Goal: Transaction & Acquisition: Purchase product/service

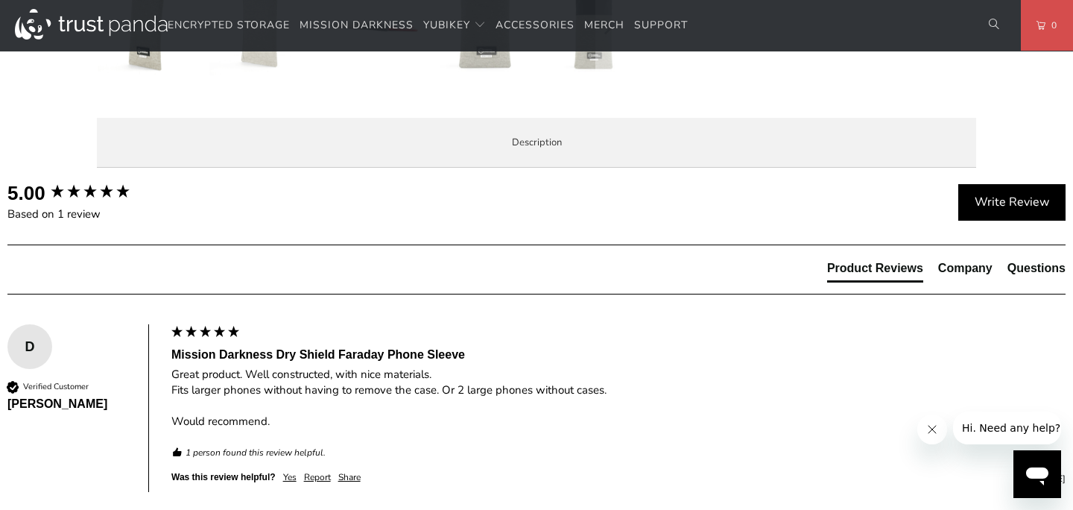
scroll to position [713, 0]
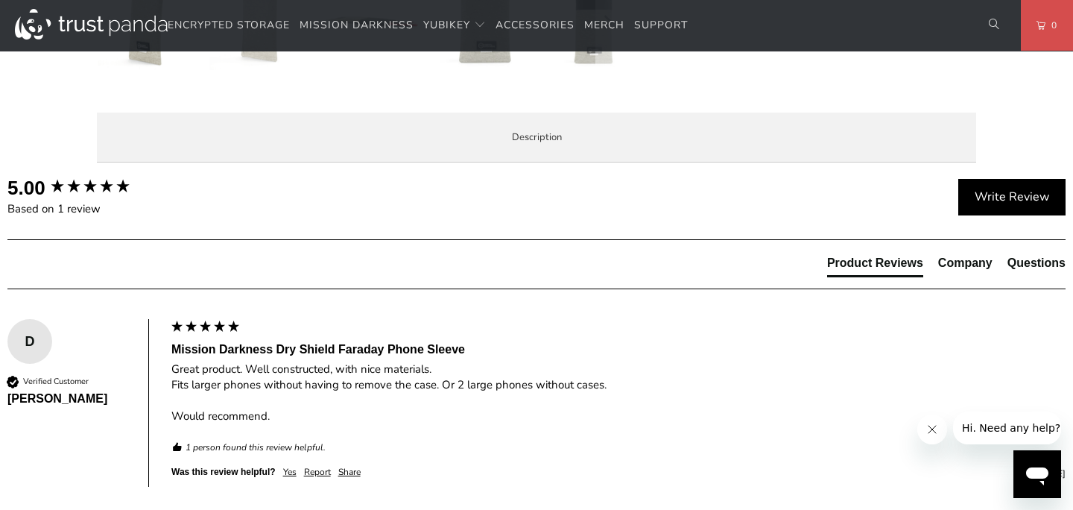
click at [0, 0] on span "Product Features" at bounding box center [0, 0] width 0 height 0
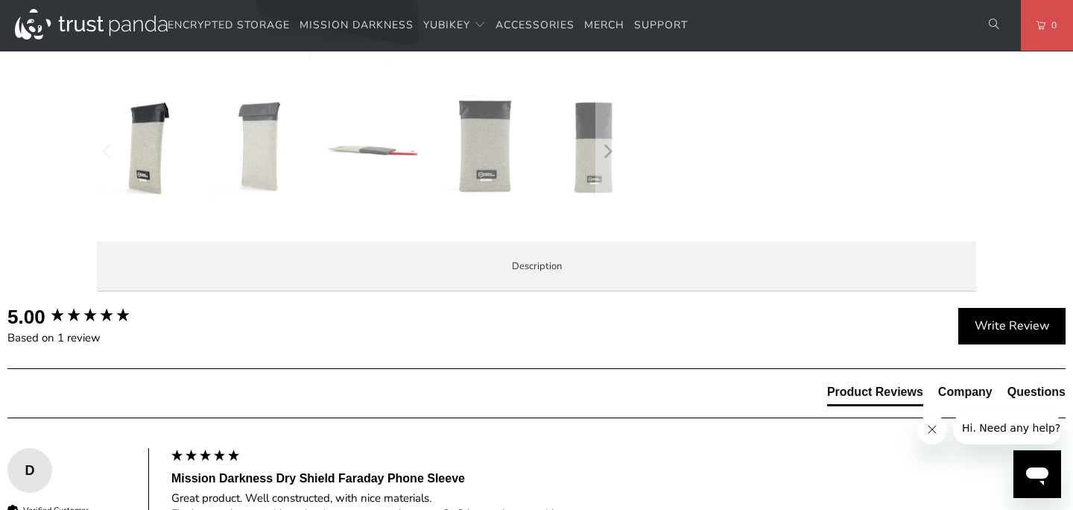
scroll to position [0, 0]
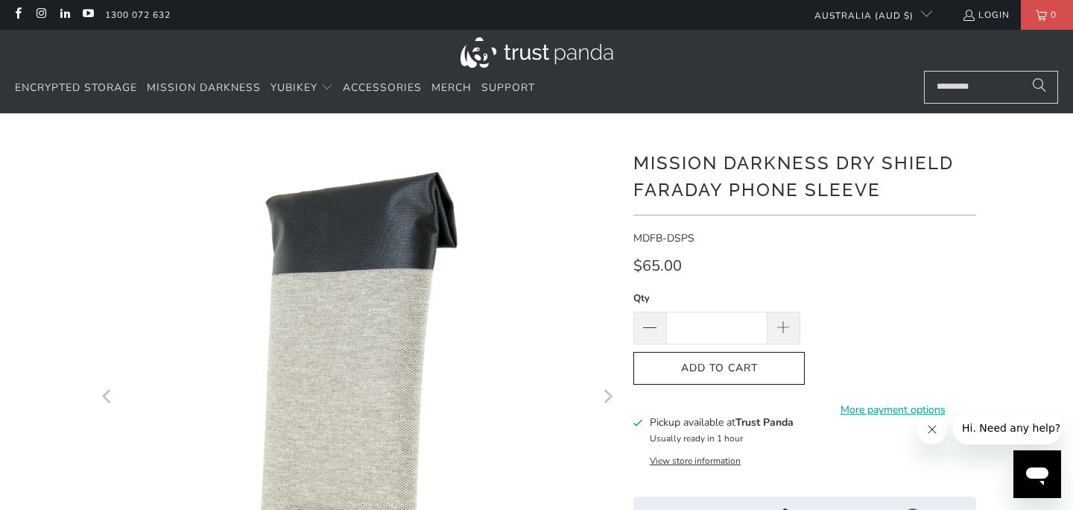
click at [1007, 436] on button "Hi. Need any help?" at bounding box center [1011, 427] width 116 height 33
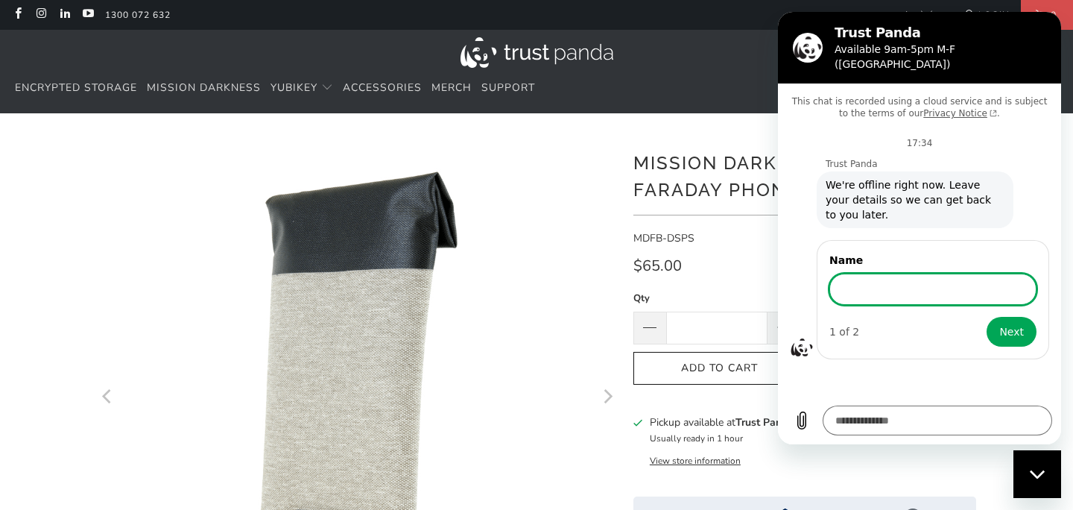
click at [1033, 482] on div "Close messaging window" at bounding box center [1037, 474] width 45 height 45
type textarea "*"
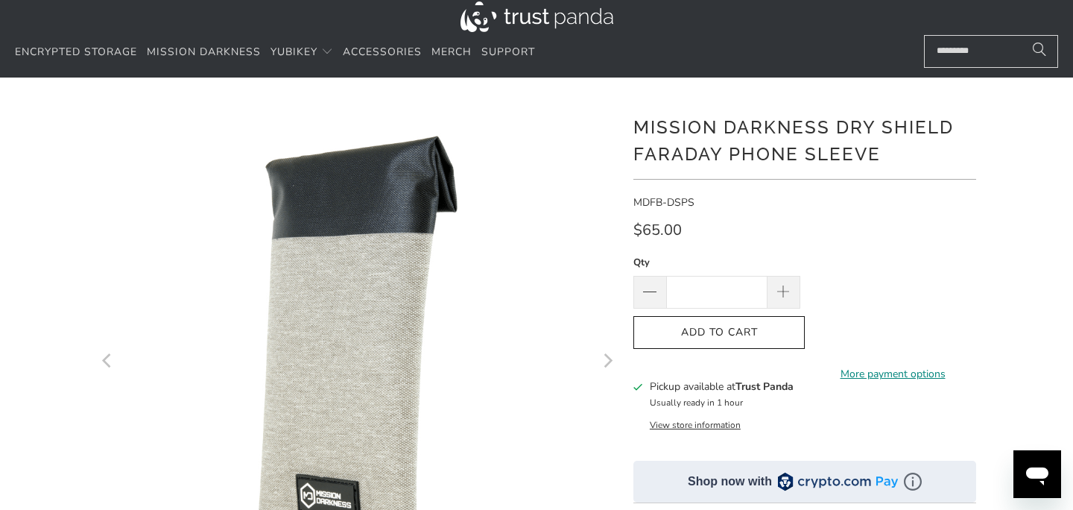
scroll to position [50, 0]
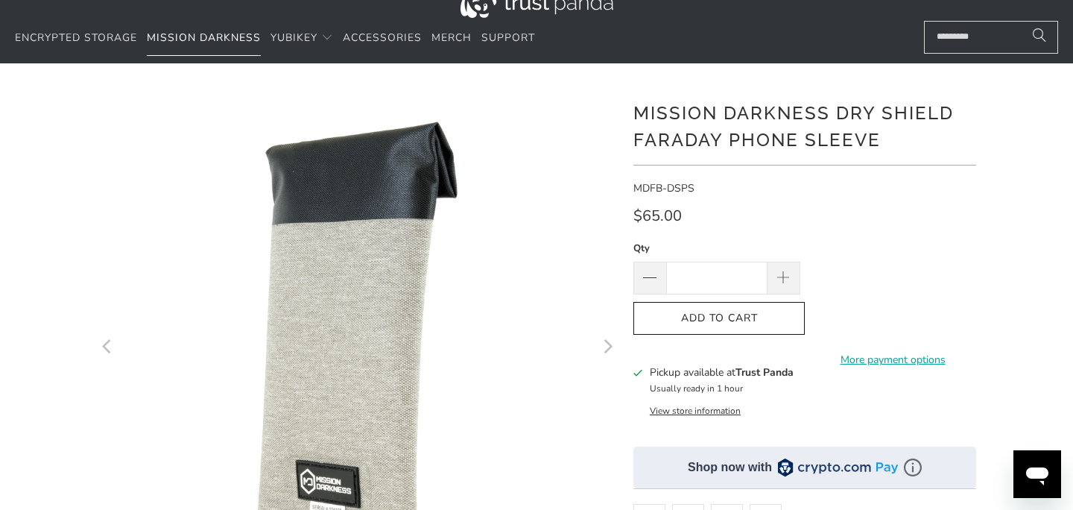
click at [195, 43] on span "Mission Darkness" at bounding box center [204, 38] width 114 height 14
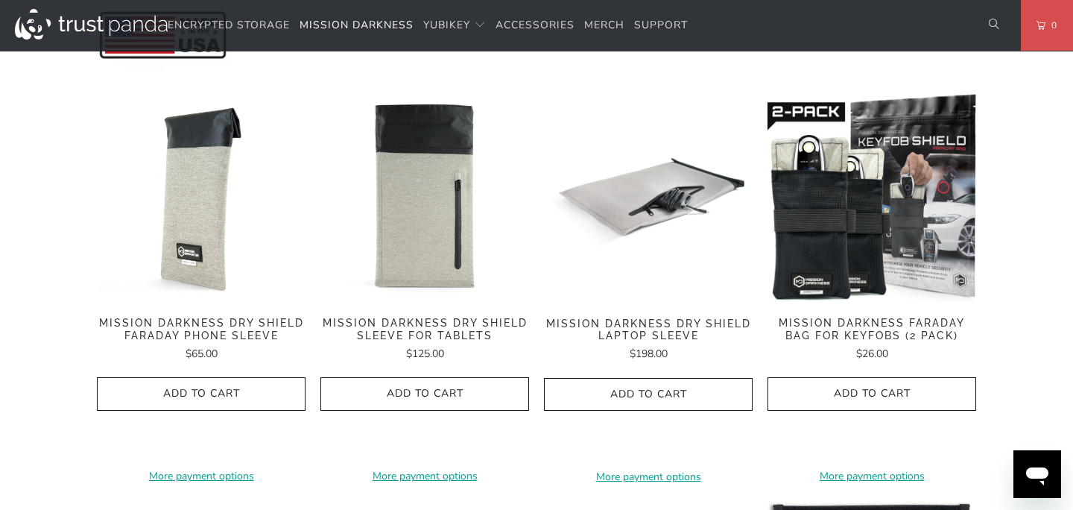
scroll to position [726, 0]
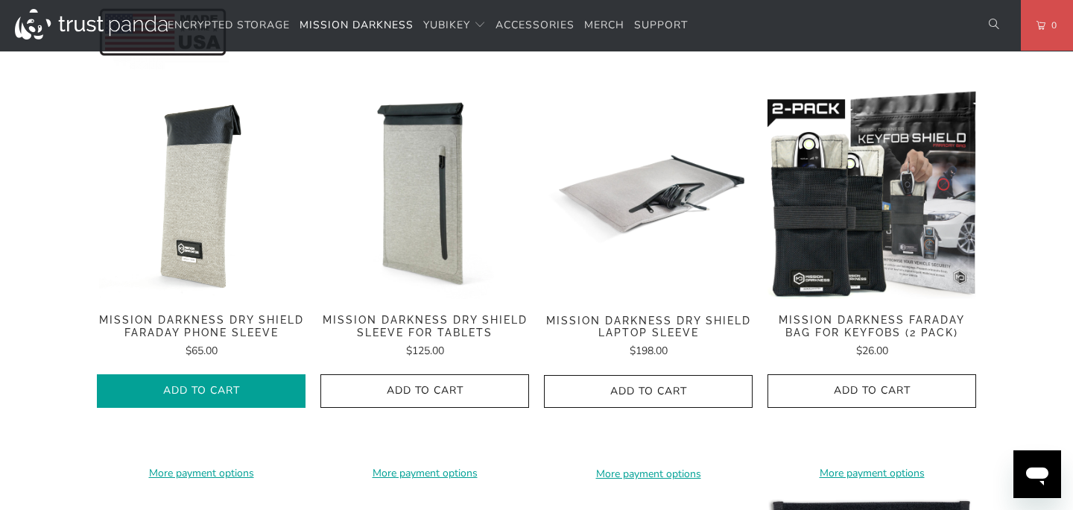
click at [232, 385] on span "Add to Cart" at bounding box center [201, 391] width 177 height 13
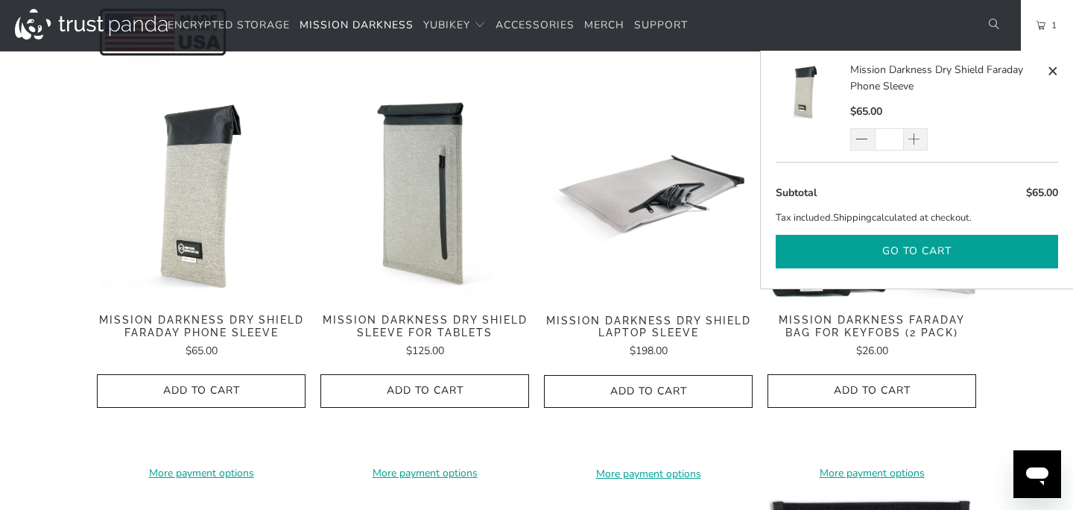
click at [835, 250] on button "Go to cart" at bounding box center [917, 252] width 283 height 34
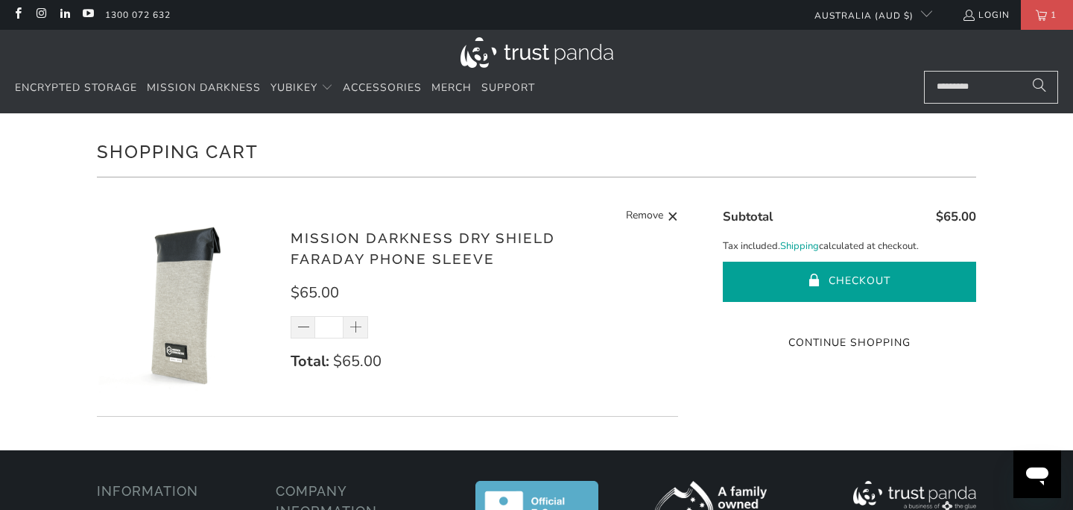
click at [774, 279] on button "Checkout" at bounding box center [849, 282] width 253 height 40
